Goal: Transaction & Acquisition: Purchase product/service

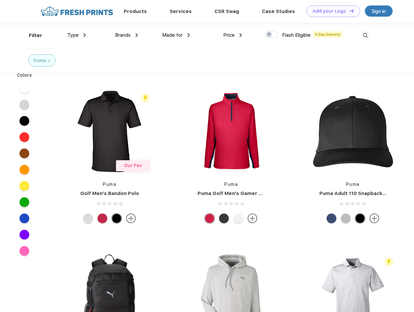
click at [331, 11] on link "Add your Logo Design Tool" at bounding box center [334, 11] width 54 height 11
click at [0, 0] on div "Design Tool" at bounding box center [0, 0] width 0 height 0
click at [349, 11] on link "Add your Logo Design Tool" at bounding box center [334, 11] width 54 height 11
click at [31, 35] on div "Filter" at bounding box center [35, 35] width 13 height 7
click at [77, 35] on span "Type" at bounding box center [72, 35] width 11 height 6
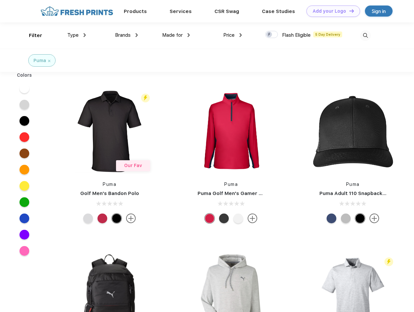
click at [126, 35] on span "Brands" at bounding box center [123, 35] width 16 height 6
click at [176, 35] on span "Made for" at bounding box center [172, 35] width 20 height 6
click at [233, 35] on span "Price" at bounding box center [228, 35] width 11 height 6
click at [272, 35] on div at bounding box center [271, 34] width 13 height 7
click at [270, 35] on input "checkbox" at bounding box center [267, 33] width 4 height 4
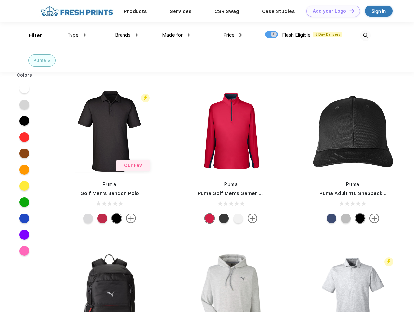
click at [365, 35] on img at bounding box center [365, 35] width 11 height 11
